Goal: Transaction & Acquisition: Subscribe to service/newsletter

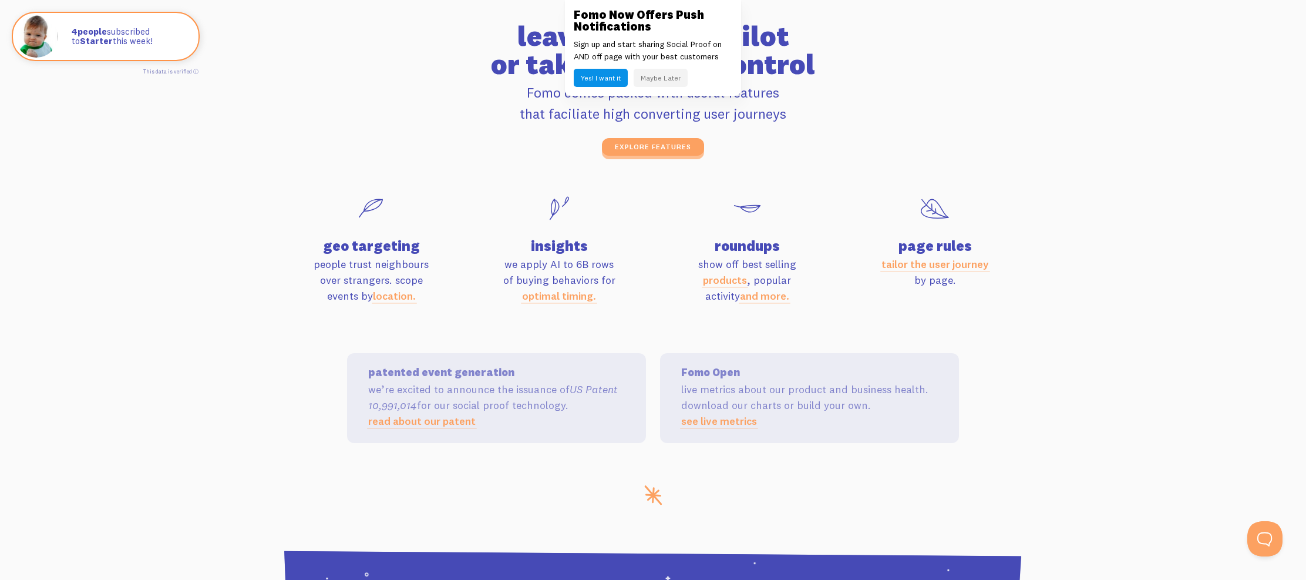
scroll to position [3836, 0]
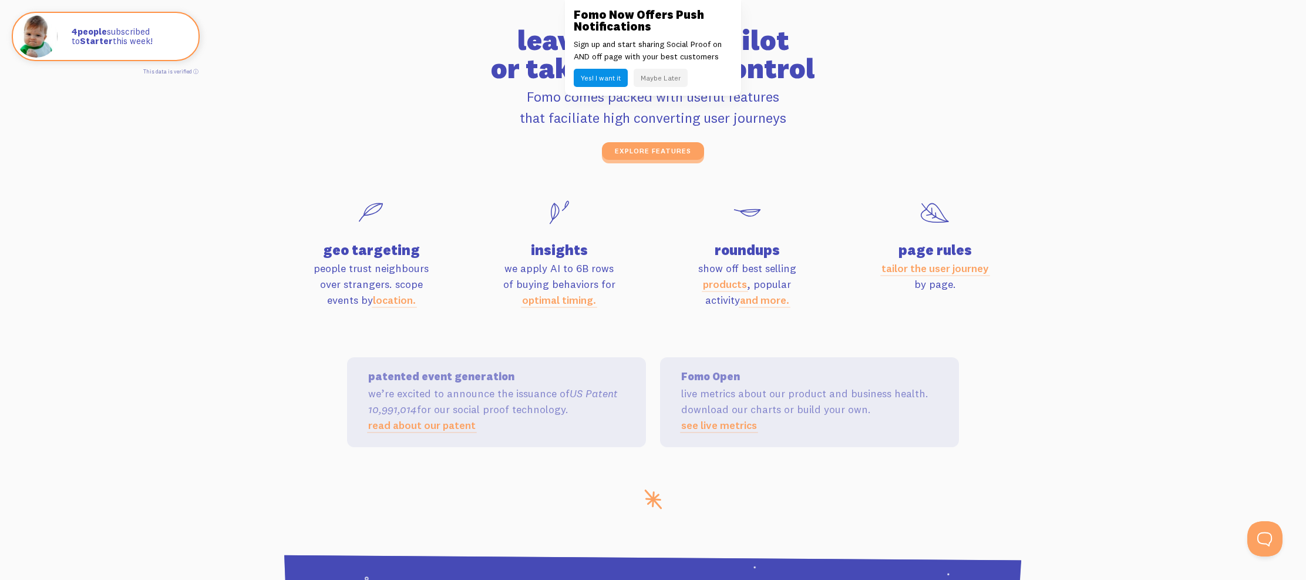
click at [661, 76] on button "Maybe Later" at bounding box center [661, 78] width 54 height 18
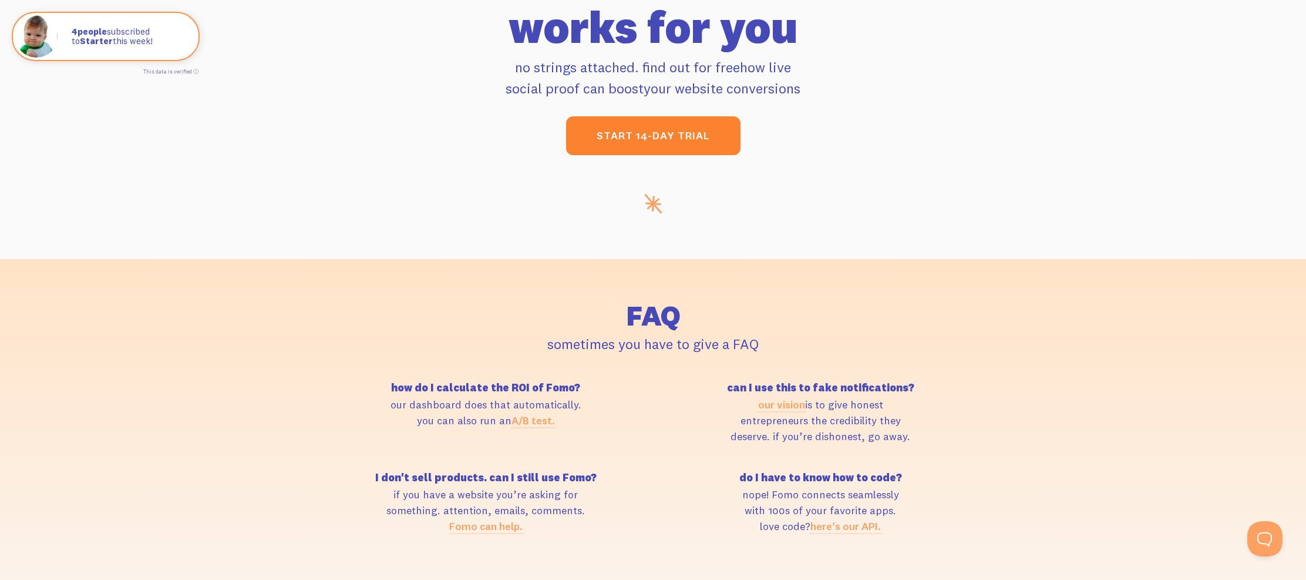
scroll to position [4872, 0]
click at [664, 132] on link "start 14-day trial" at bounding box center [653, 135] width 174 height 39
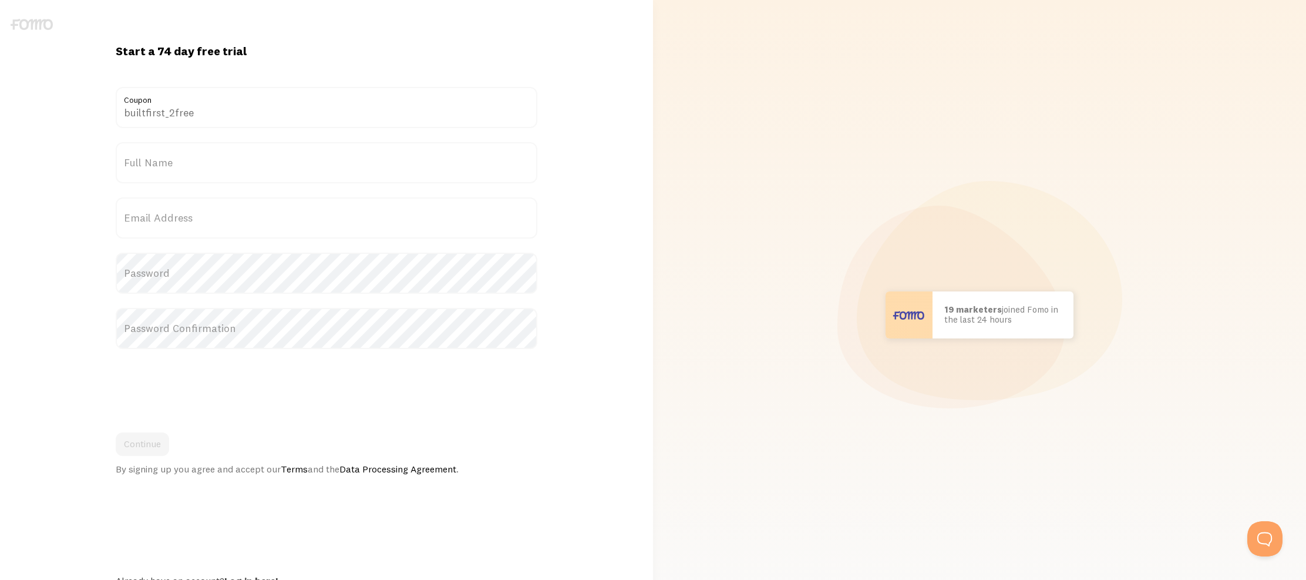
click at [396, 121] on input "builtfirst_2free" at bounding box center [326, 107] width 421 height 41
click at [395, 121] on input "builtfirst_2free" at bounding box center [326, 107] width 421 height 41
click at [414, 178] on label "Full Name" at bounding box center [326, 162] width 421 height 41
click at [414, 178] on input "Full Name" at bounding box center [326, 162] width 421 height 41
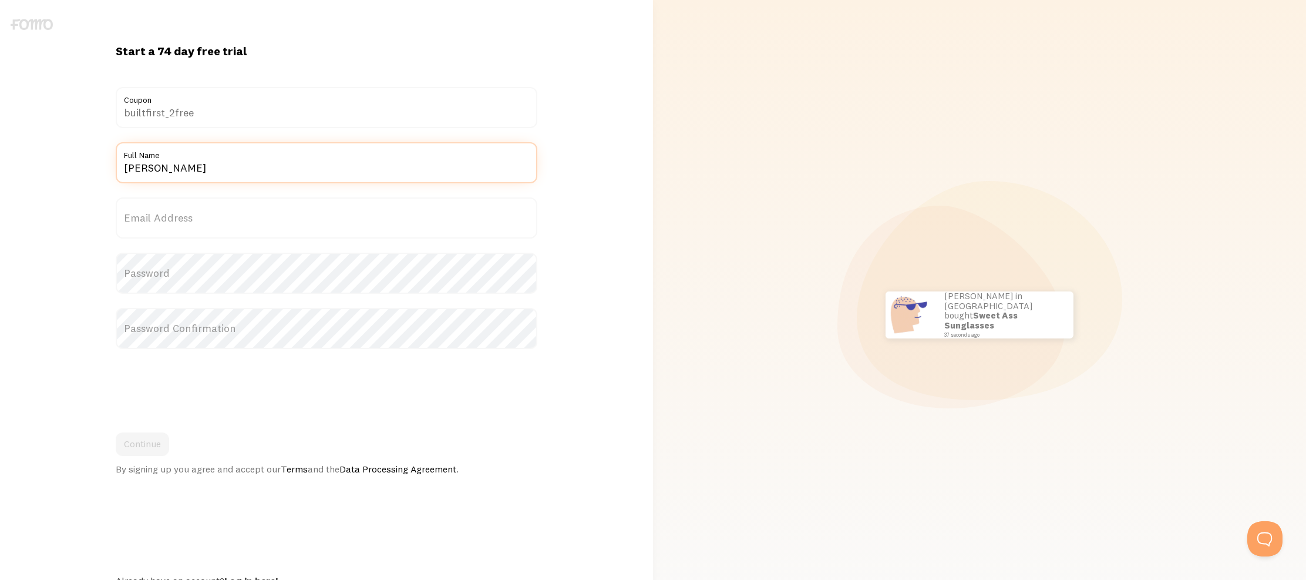
type input "[PERSON_NAME]"
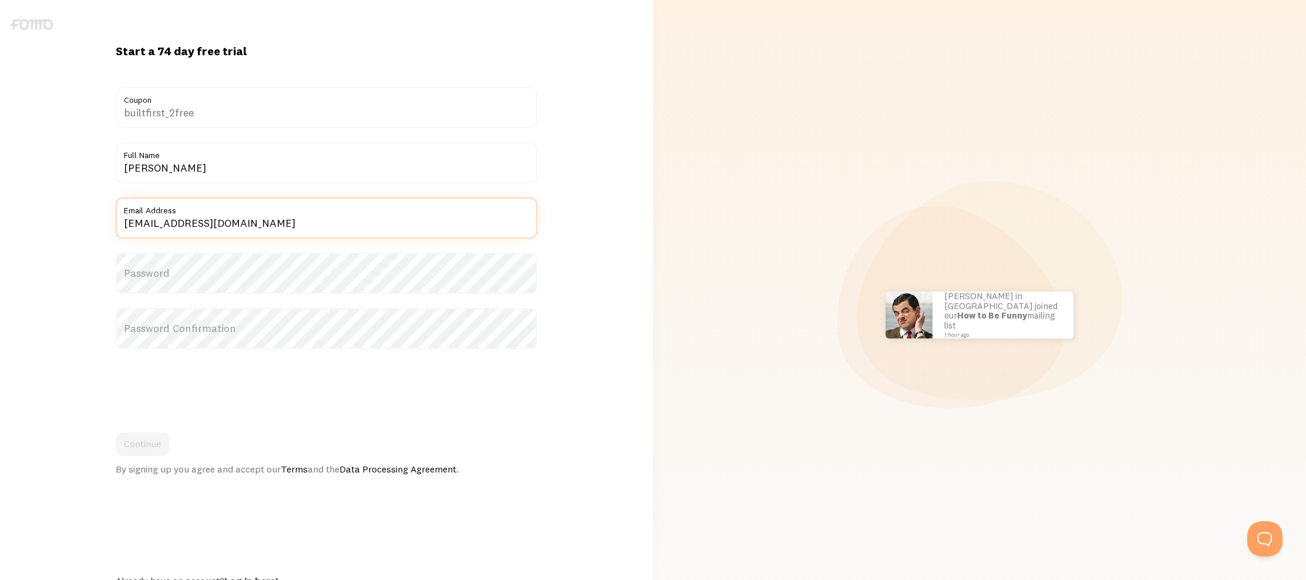
type input "[EMAIL_ADDRESS][DOMAIN_NAME]"
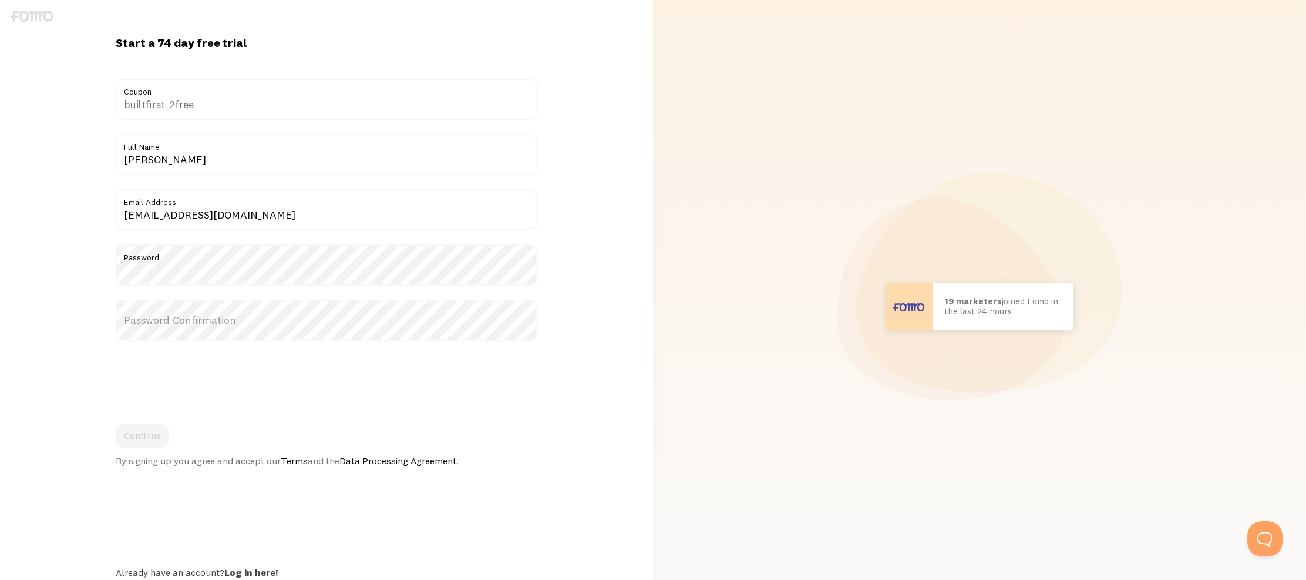
click at [335, 323] on label "Password Confirmation" at bounding box center [326, 320] width 421 height 41
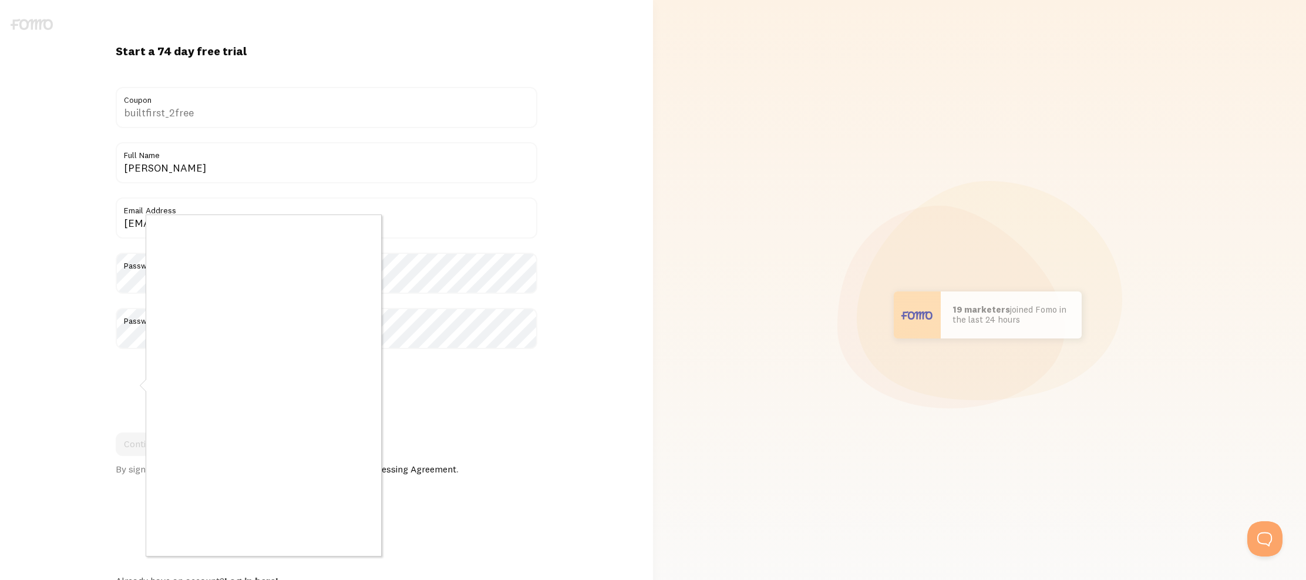
click at [202, 339] on div at bounding box center [264, 385] width 236 height 342
click at [465, 382] on div at bounding box center [653, 290] width 1306 height 580
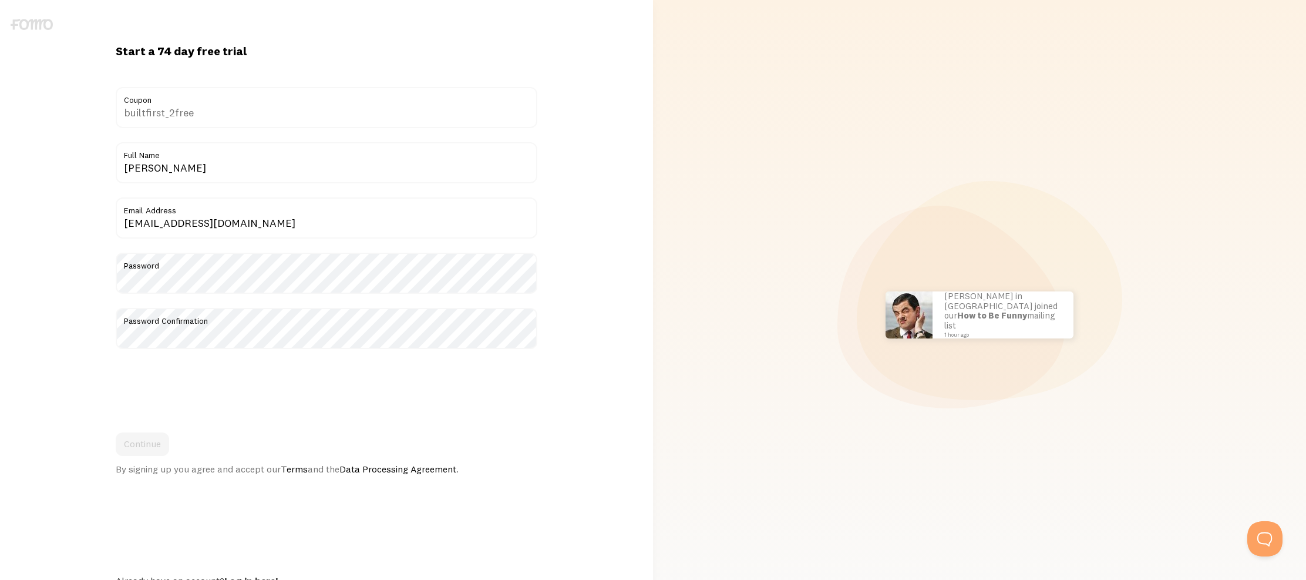
click at [116, 377] on iframe at bounding box center [205, 386] width 179 height 46
click at [152, 445] on button "Continue" at bounding box center [142, 443] width 53 height 23
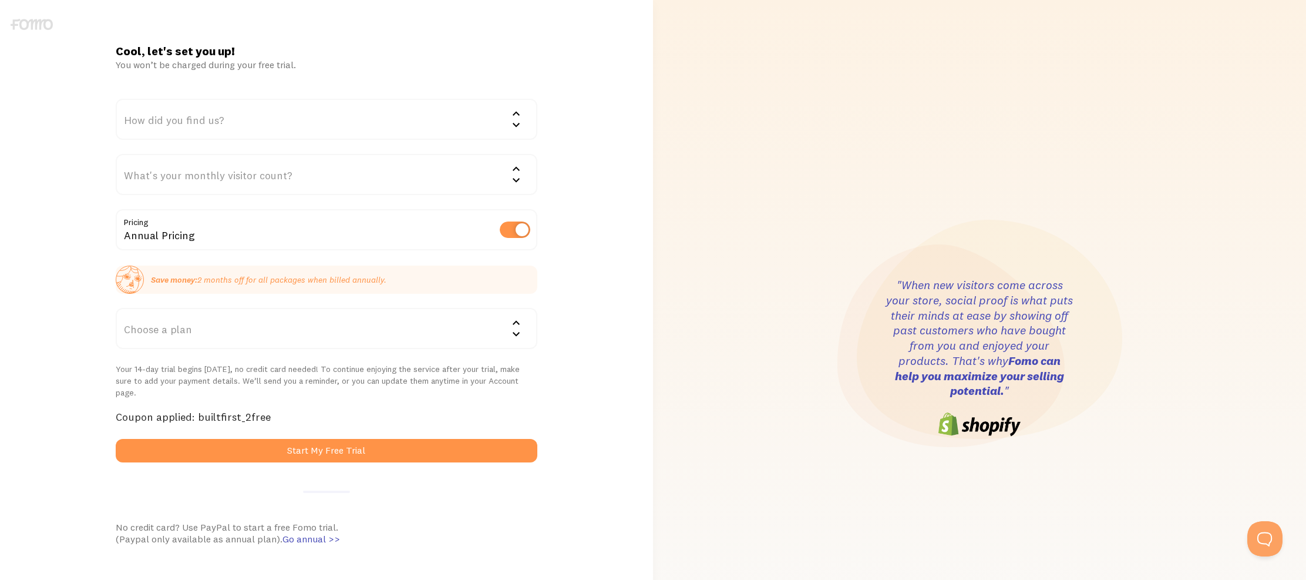
click at [172, 338] on div "Choose a plan" at bounding box center [326, 328] width 421 height 41
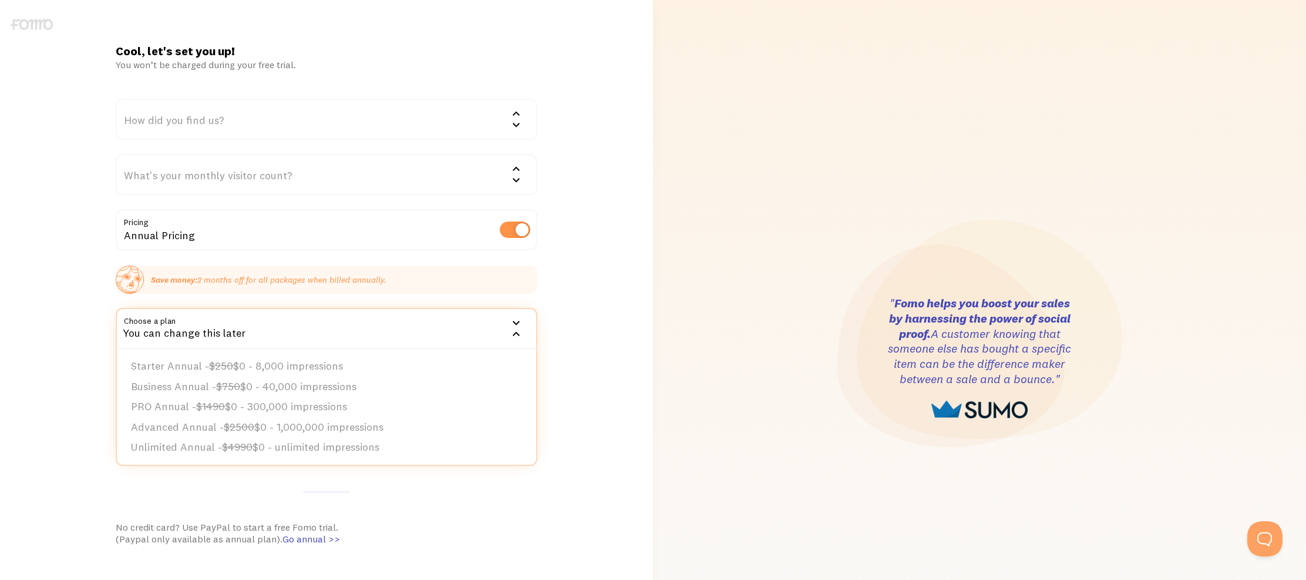
click at [69, 357] on div "Cool, let's set you up! You won’t be charged during your free trial. How did yo…" at bounding box center [326, 357] width 653 height 629
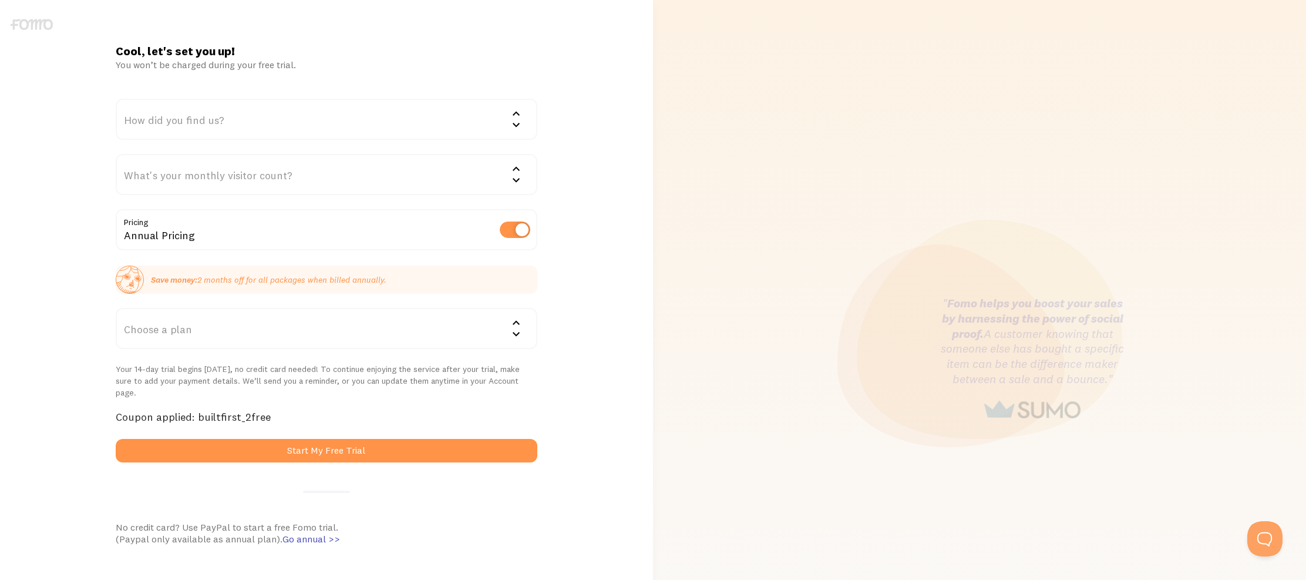
scroll to position [1, 0]
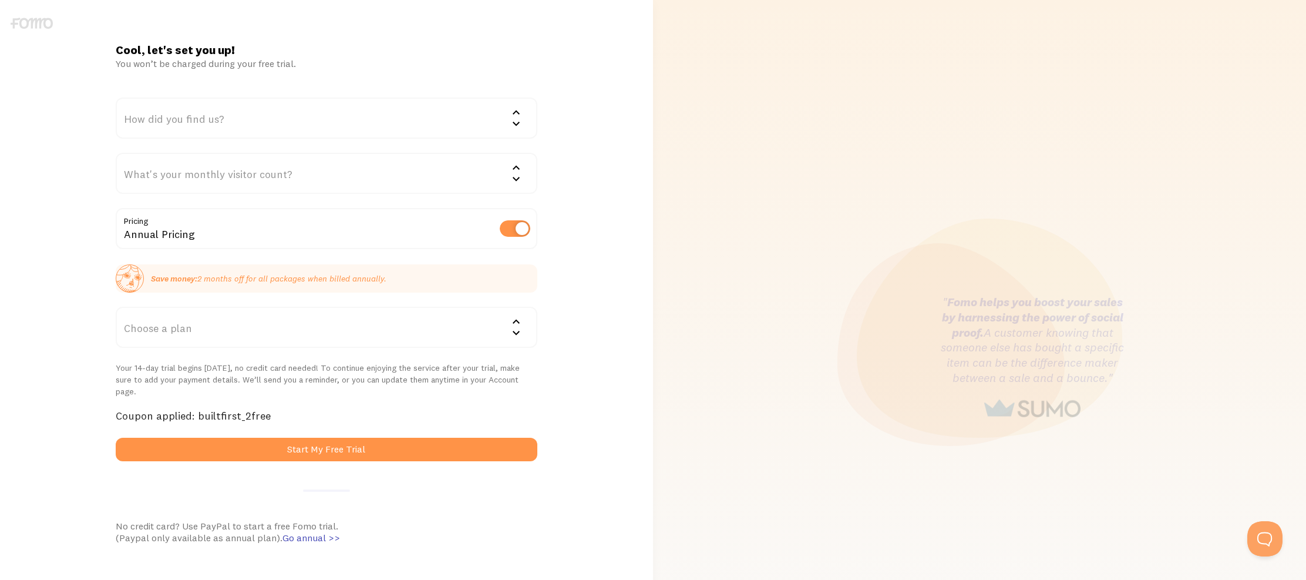
click at [499, 229] on div "Annual Pricing" at bounding box center [326, 229] width 421 height 43
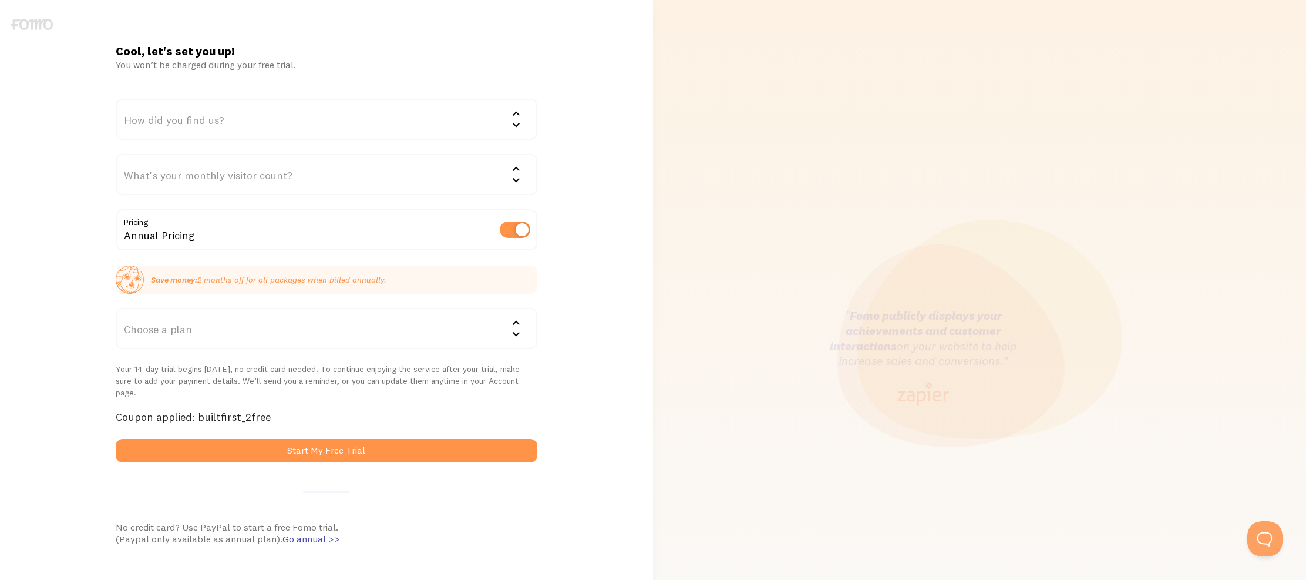
click at [505, 231] on label at bounding box center [515, 229] width 31 height 16
click at [505, 231] on input "checkbox" at bounding box center [515, 229] width 31 height 16
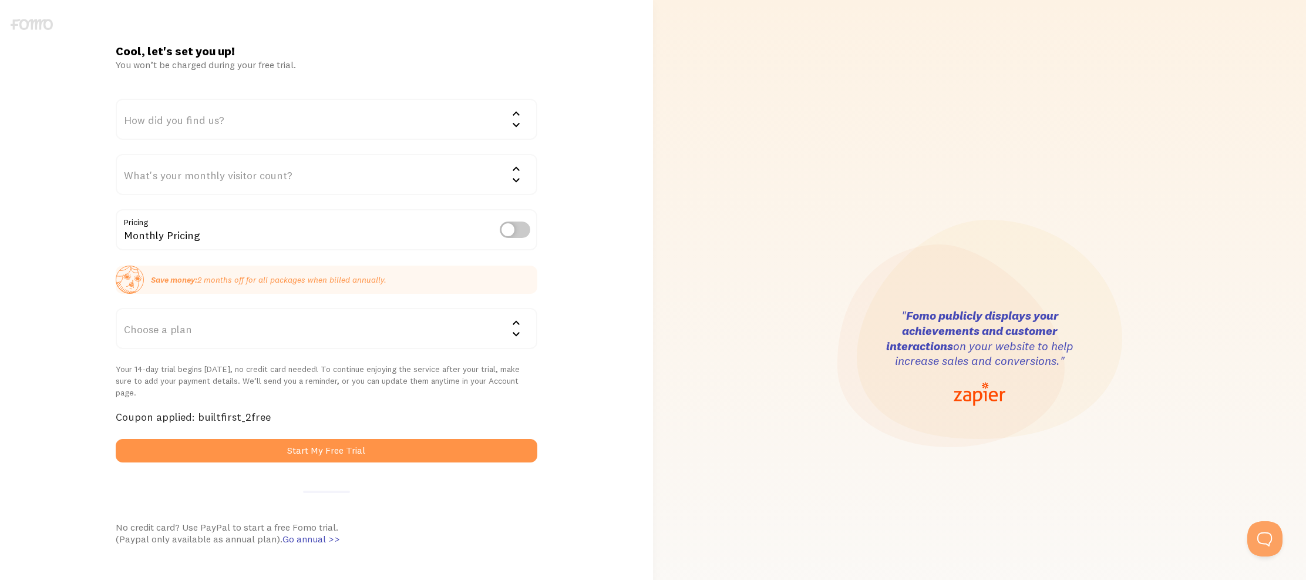
click at [465, 341] on div "Choose a plan" at bounding box center [326, 328] width 421 height 41
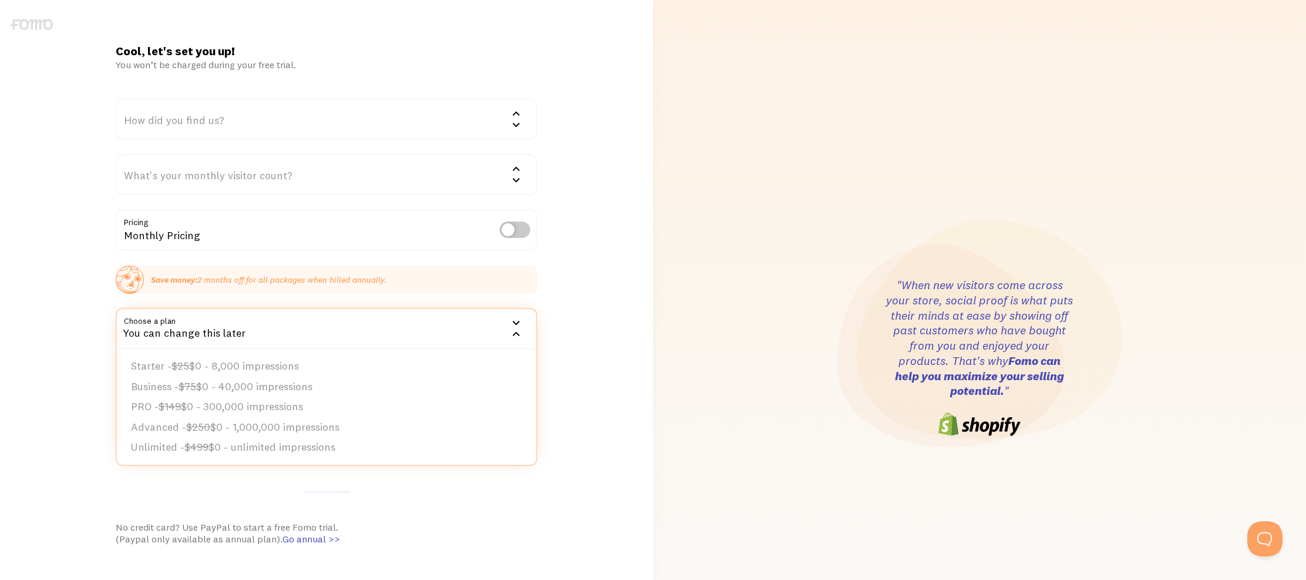
click at [403, 369] on li "Starter - $25 $0 - 8,000 impressions" at bounding box center [326, 366] width 419 height 21
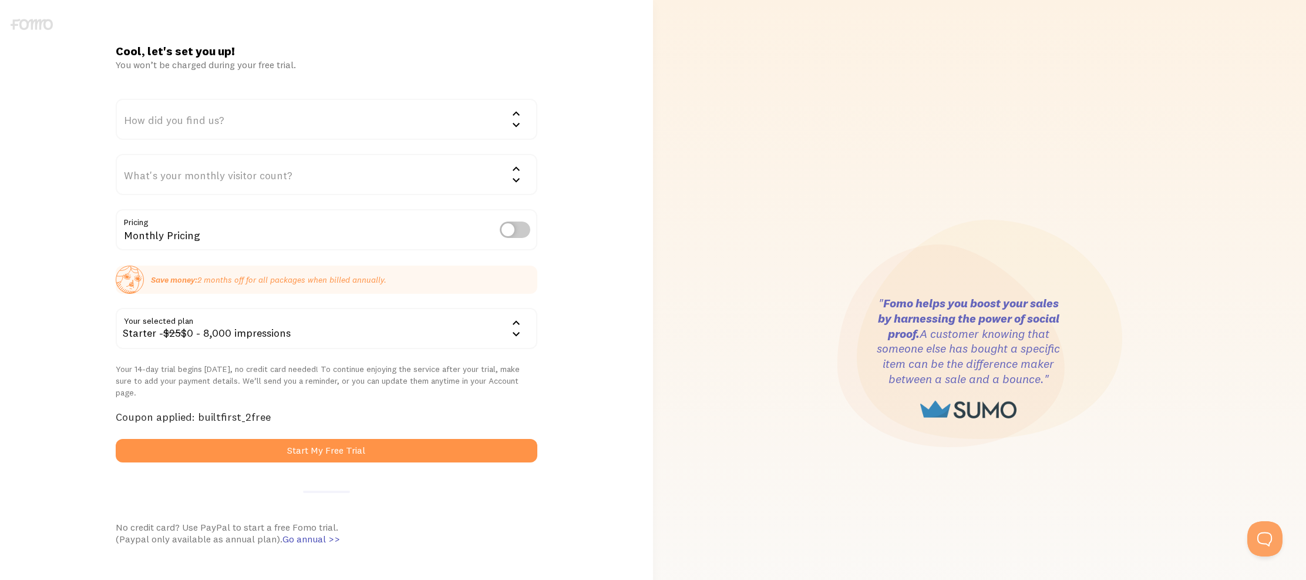
click at [303, 119] on div "How did you find us?" at bounding box center [326, 119] width 421 height 41
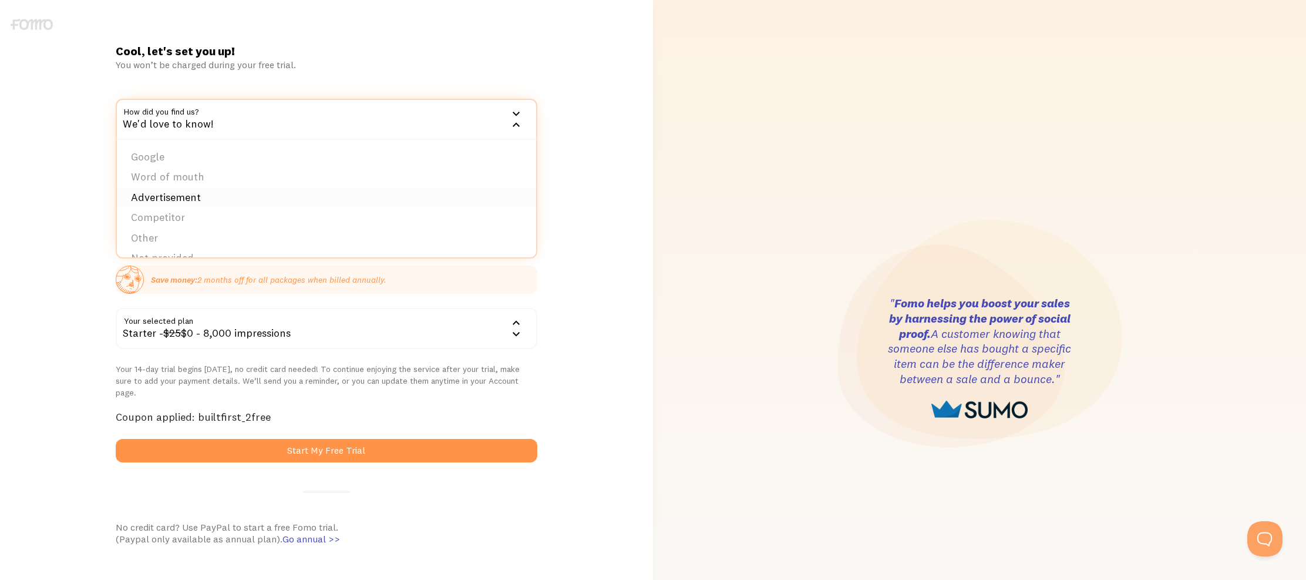
scroll to position [18, 0]
click at [309, 180] on li "Advertisement" at bounding box center [326, 179] width 419 height 21
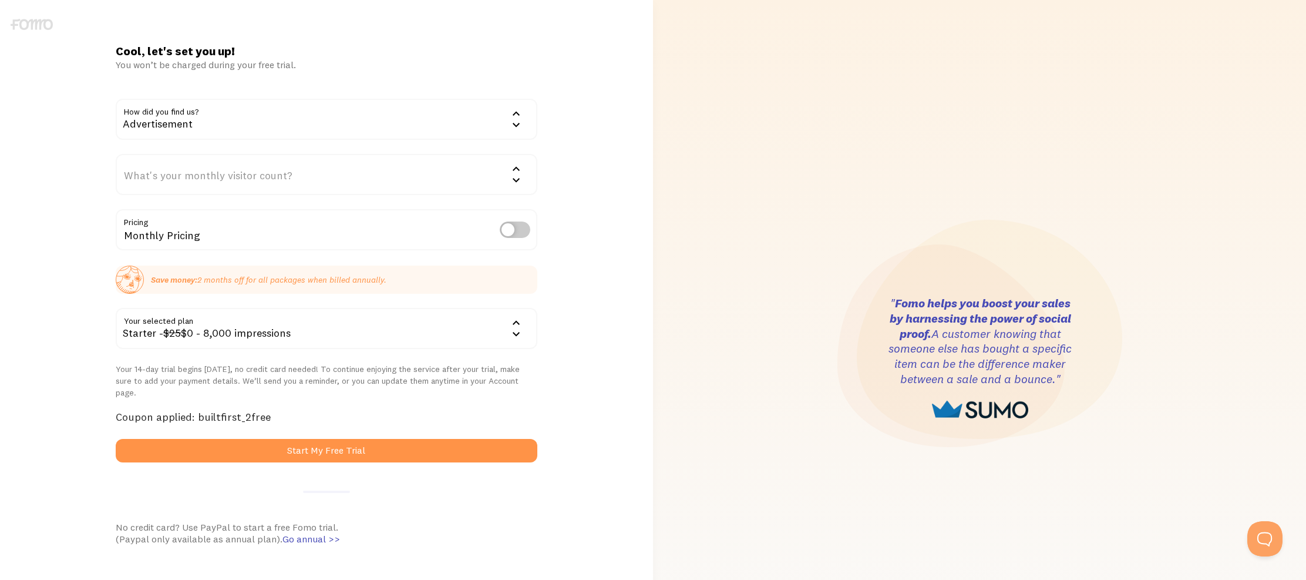
click at [327, 195] on form "How did you find us? Advertisement Google Word of mouth Advertisement Competito…" at bounding box center [326, 281] width 421 height 364
click at [336, 178] on div "What's your monthly visitor count?" at bounding box center [326, 174] width 421 height 41
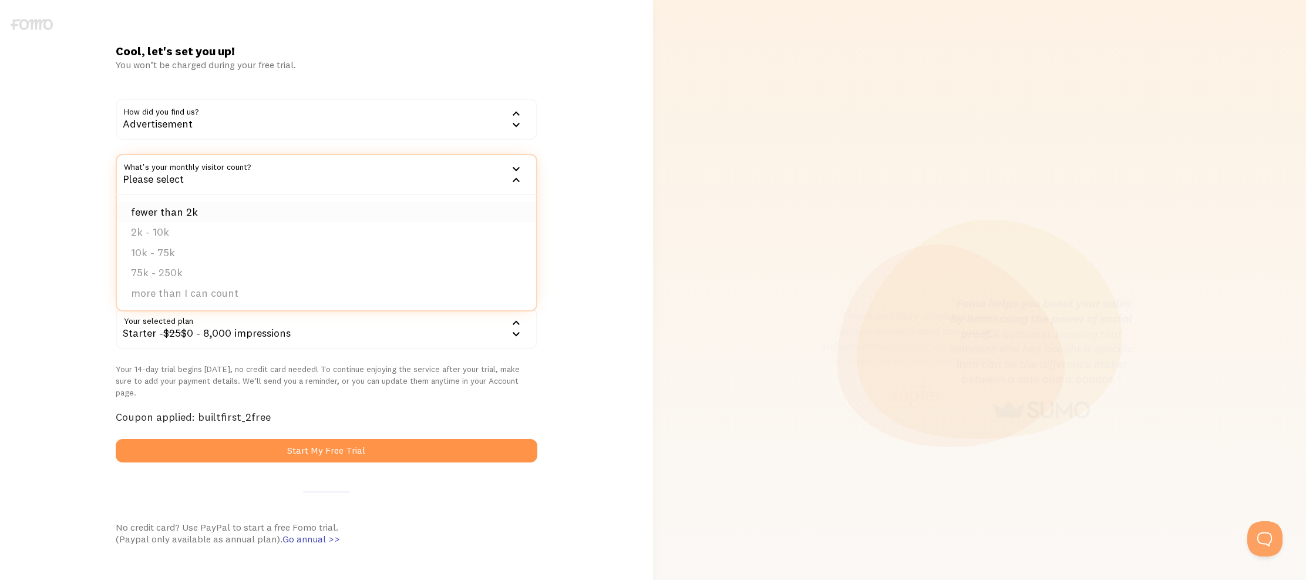
click at [337, 218] on li "fewer than 2k" at bounding box center [326, 212] width 419 height 21
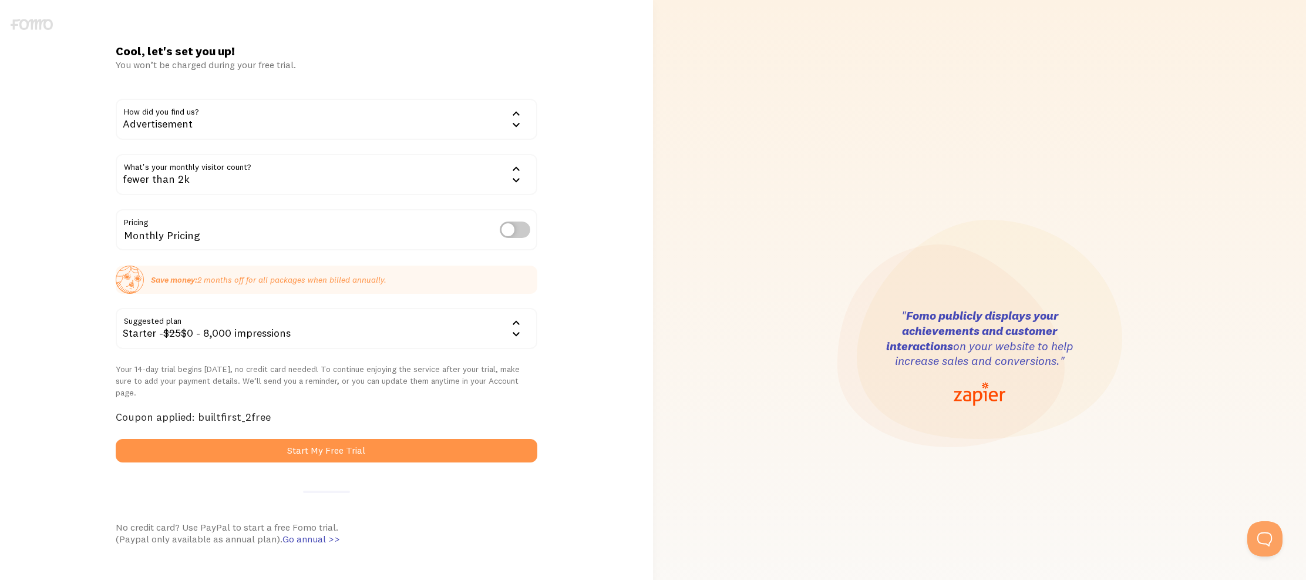
click at [512, 227] on label at bounding box center [515, 229] width 31 height 16
click at [512, 227] on input "checkbox" at bounding box center [515, 229] width 31 height 16
click at [512, 227] on label at bounding box center [515, 229] width 31 height 16
click at [512, 227] on input "checkbox" at bounding box center [515, 229] width 31 height 16
click at [512, 233] on label at bounding box center [515, 229] width 31 height 16
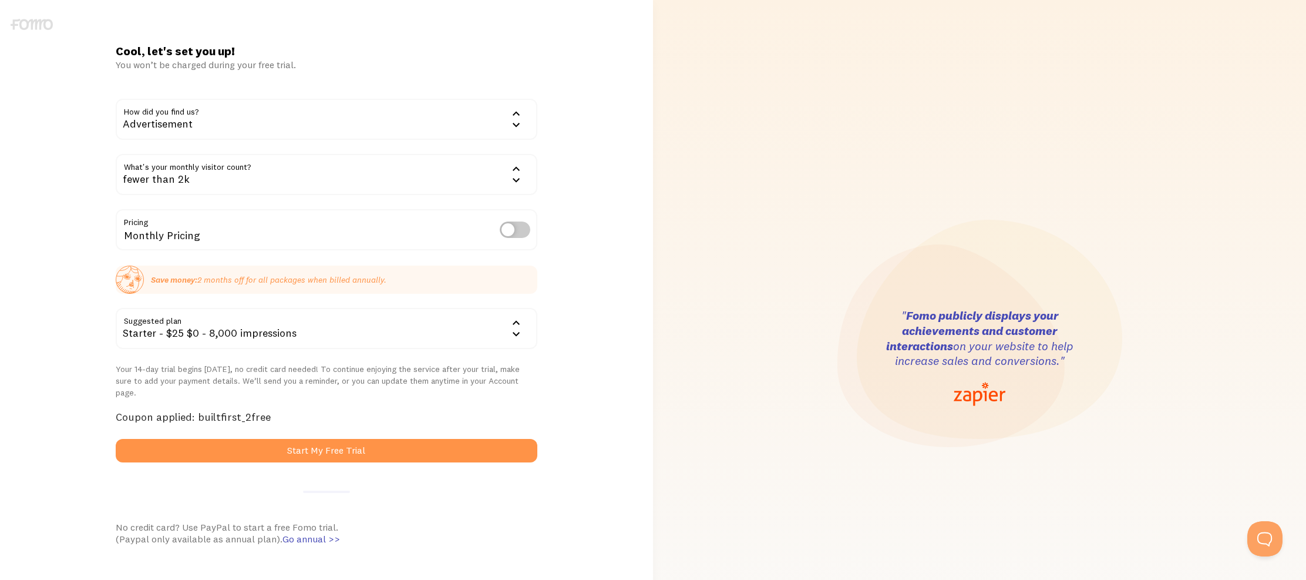
click at [512, 233] on input "checkbox" at bounding box center [515, 229] width 31 height 16
click at [512, 233] on label at bounding box center [515, 229] width 31 height 16
click at [512, 233] on input "checkbox" at bounding box center [515, 229] width 31 height 16
checkbox input "false"
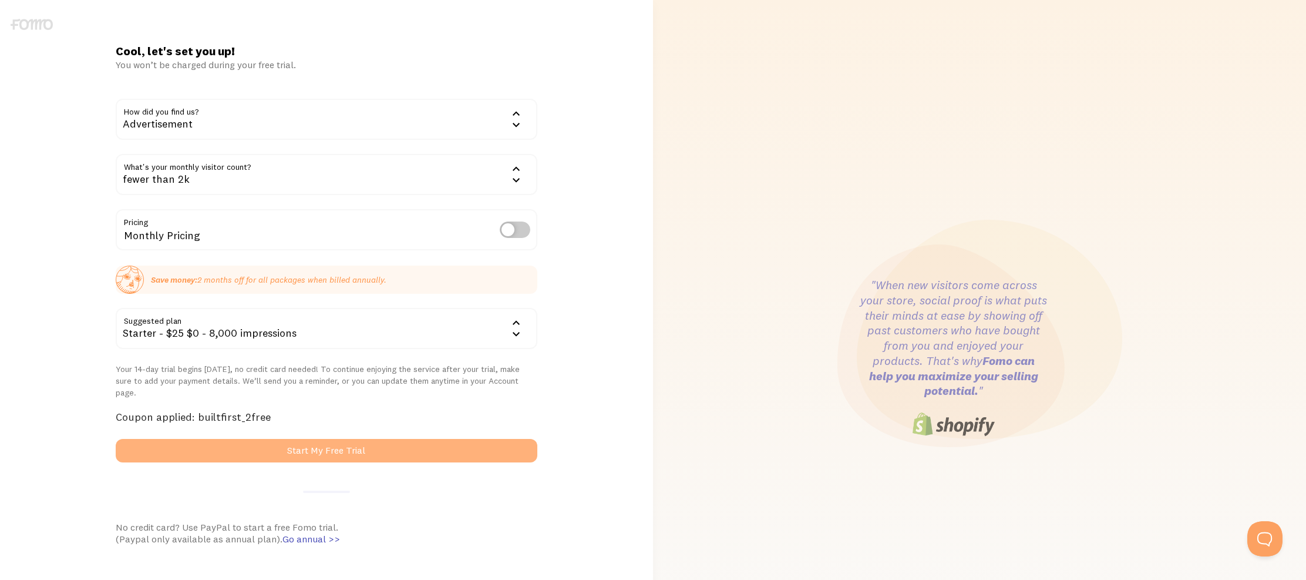
click at [507, 441] on button "Start My Free Trial" at bounding box center [326, 450] width 421 height 23
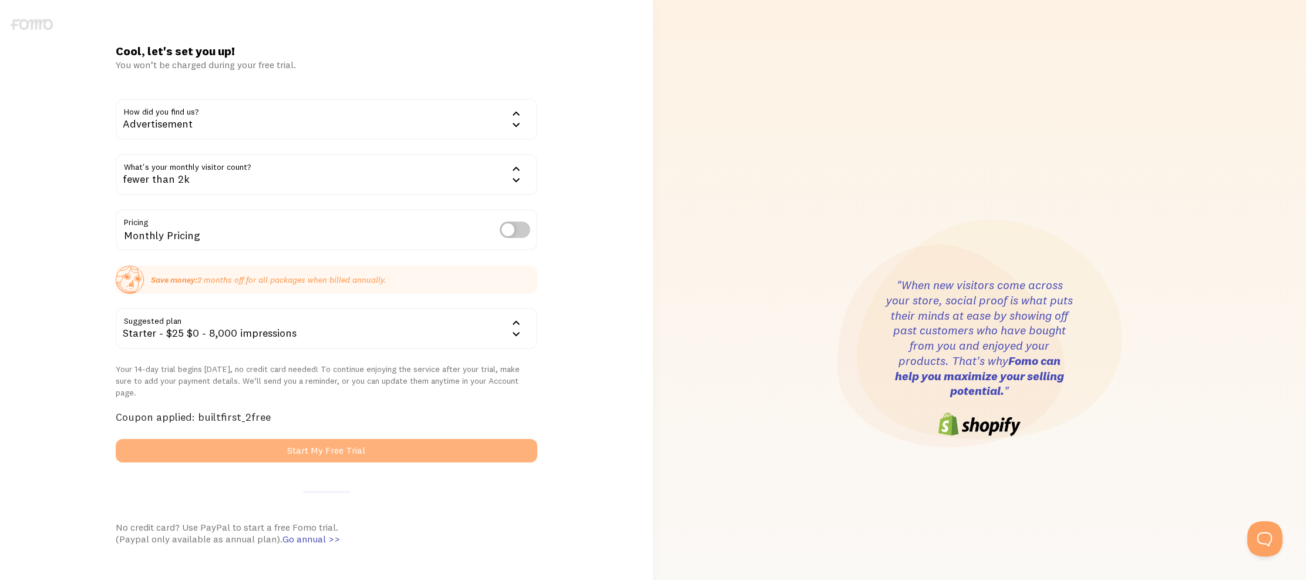
click at [490, 439] on button "Start My Free Trial" at bounding box center [326, 450] width 421 height 23
click at [490, 442] on button "Start My Free Trial" at bounding box center [326, 450] width 421 height 23
click at [480, 439] on button "Start My Free Trial" at bounding box center [326, 450] width 421 height 23
